Goal: Transaction & Acquisition: Purchase product/service

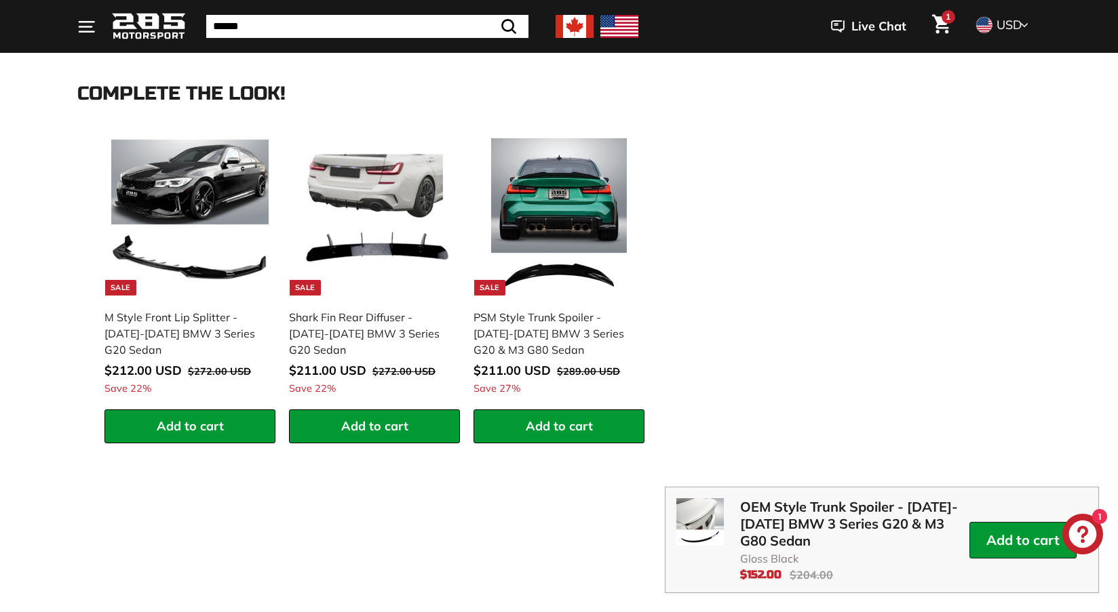
scroll to position [1837, 0]
